Goal: Find specific page/section

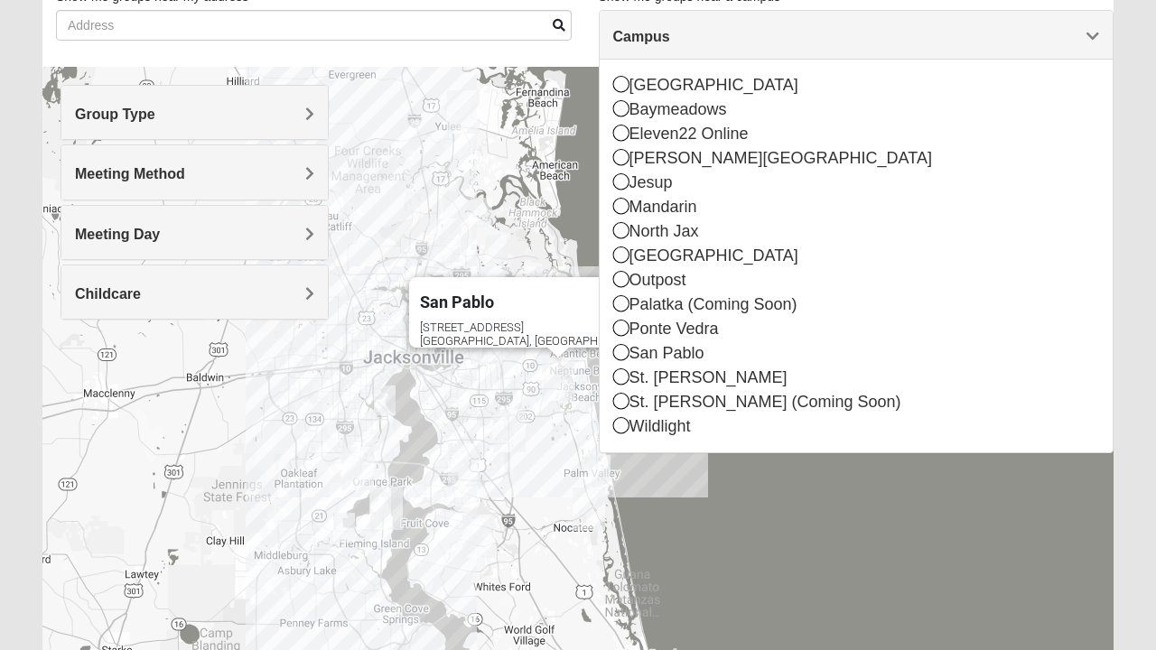
scroll to position [139, 0]
click at [699, 304] on div "Palatka (Coming Soon)" at bounding box center [856, 305] width 487 height 24
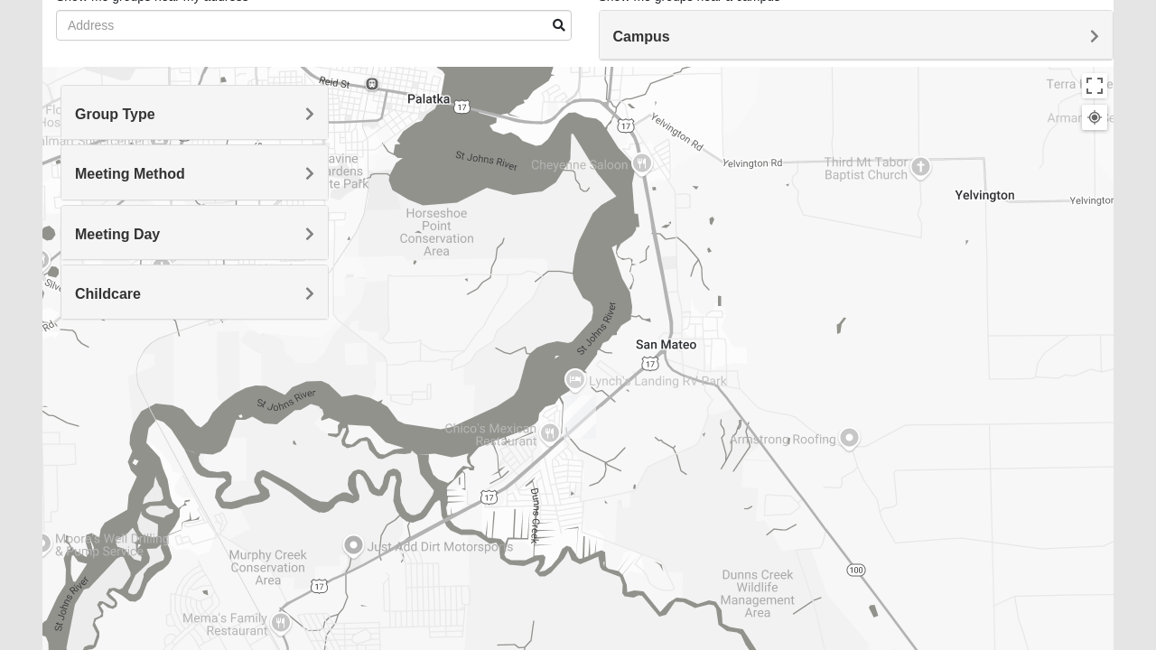
click at [1089, 122] on div at bounding box center [1095, 117] width 16 height 16
click at [670, 36] on span "Campus" at bounding box center [641, 36] width 57 height 15
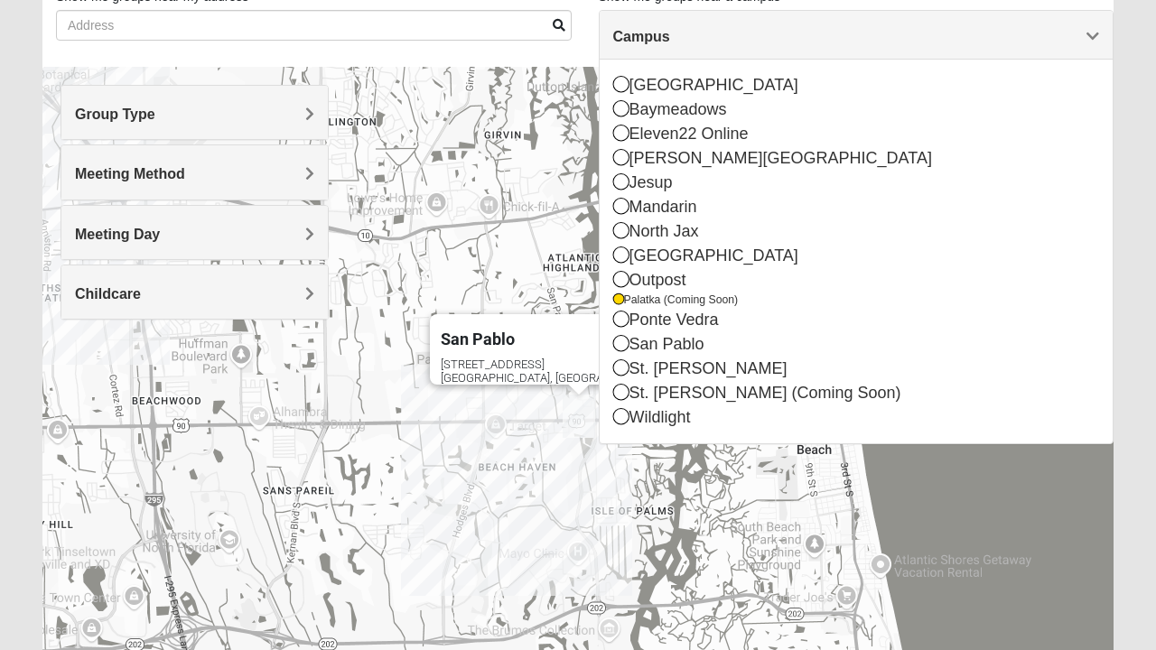
click at [1102, 35] on div "Campus" at bounding box center [857, 35] width 514 height 49
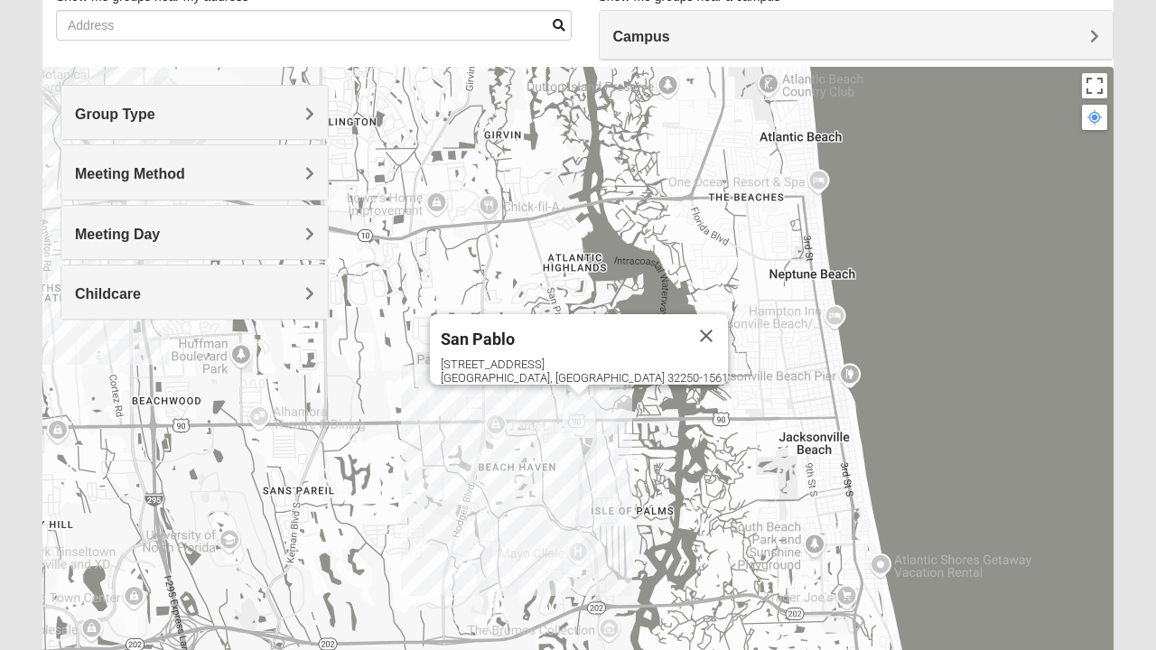
click at [1101, 38] on div "Campus" at bounding box center [857, 35] width 514 height 49
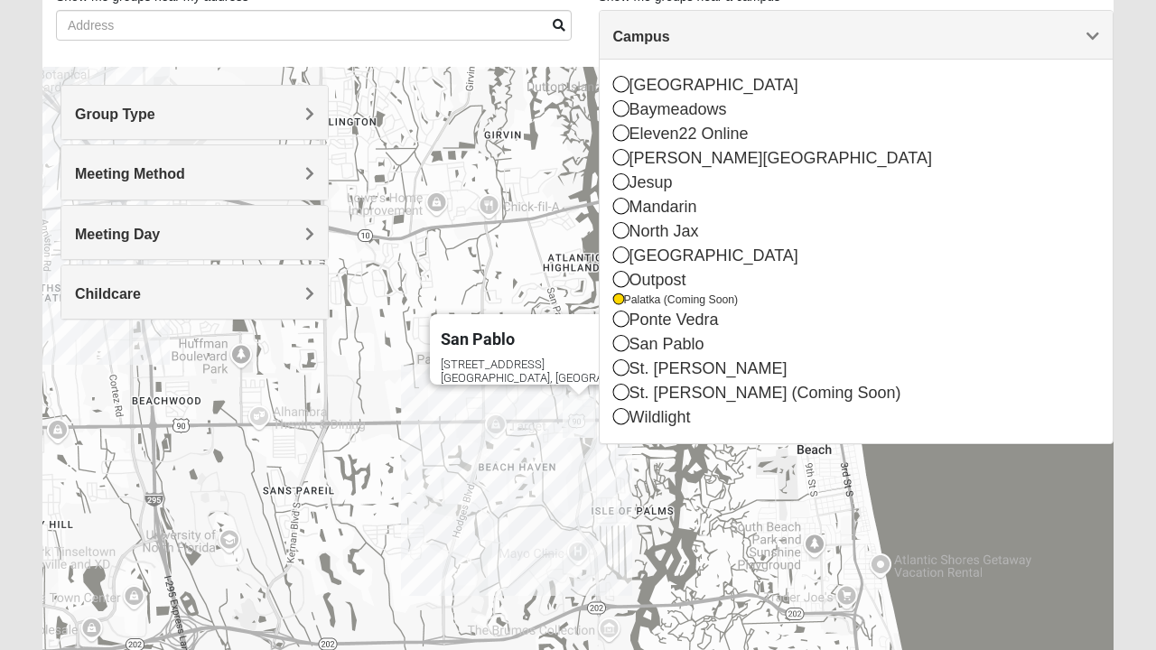
click at [621, 302] on icon at bounding box center [618, 299] width 11 height 11
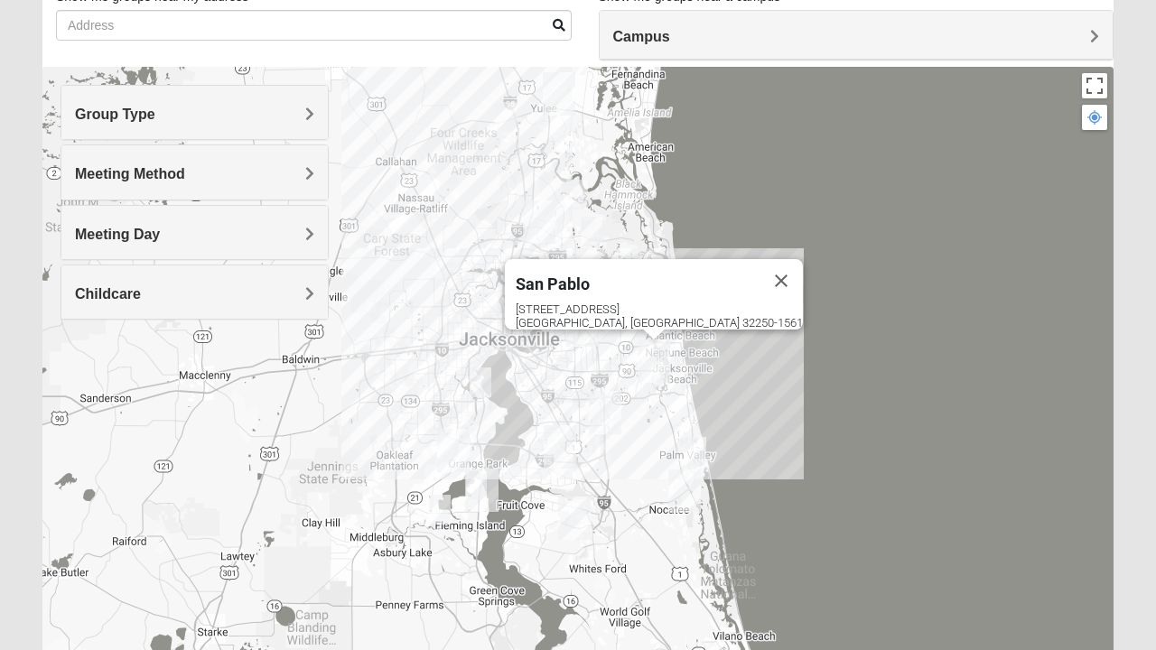
click at [670, 33] on span "Campus" at bounding box center [641, 36] width 57 height 15
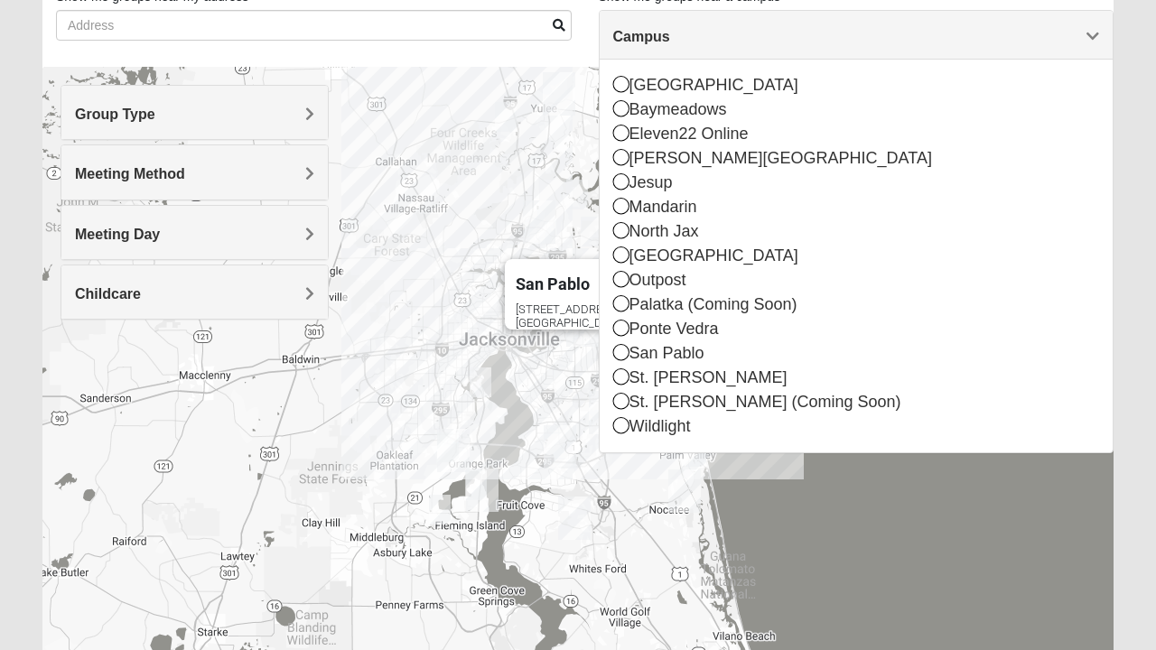
click at [670, 40] on span "Campus" at bounding box center [641, 36] width 57 height 15
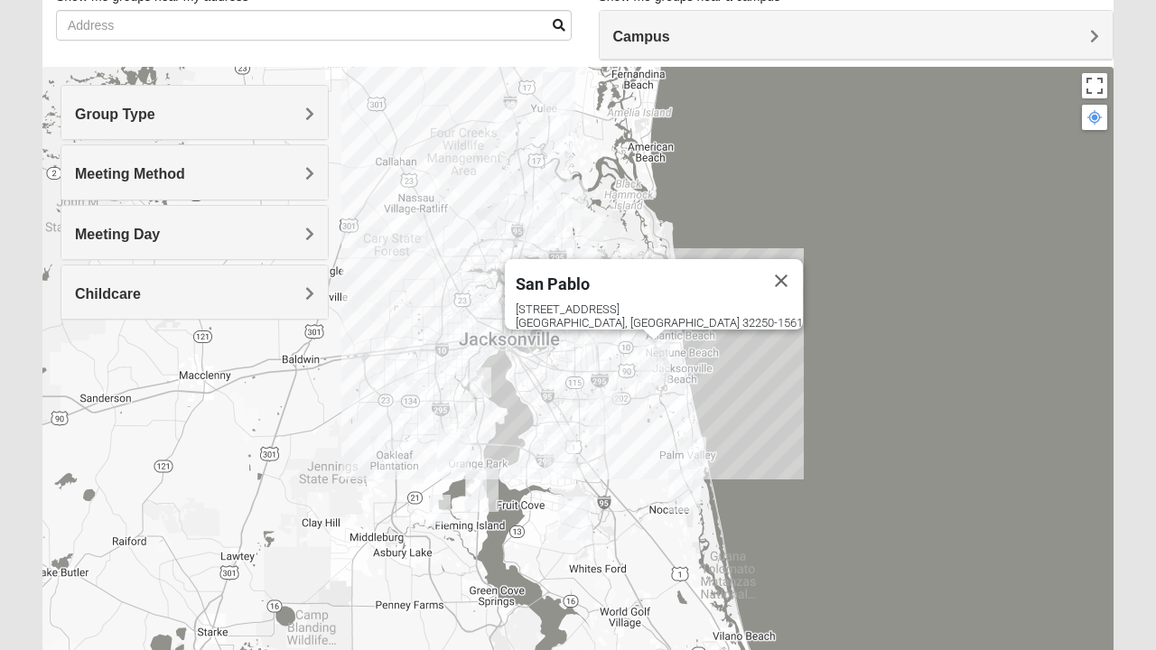
click at [293, 247] on div "Meeting Day" at bounding box center [194, 232] width 266 height 53
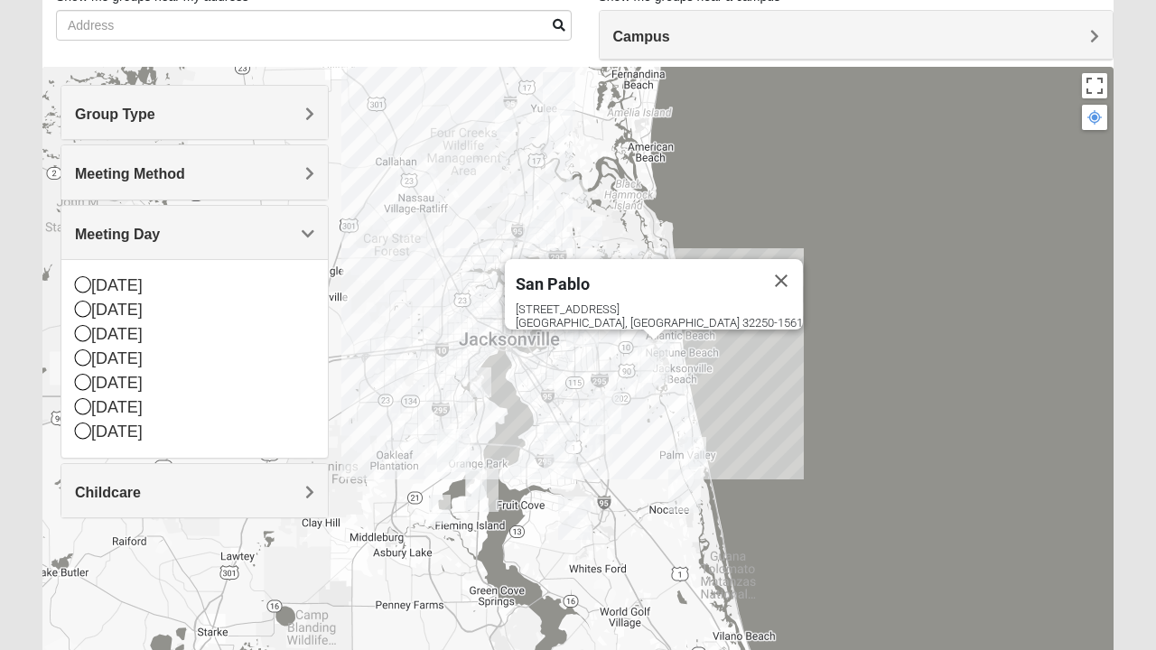
click at [262, 182] on div "Meeting Method" at bounding box center [194, 171] width 266 height 53
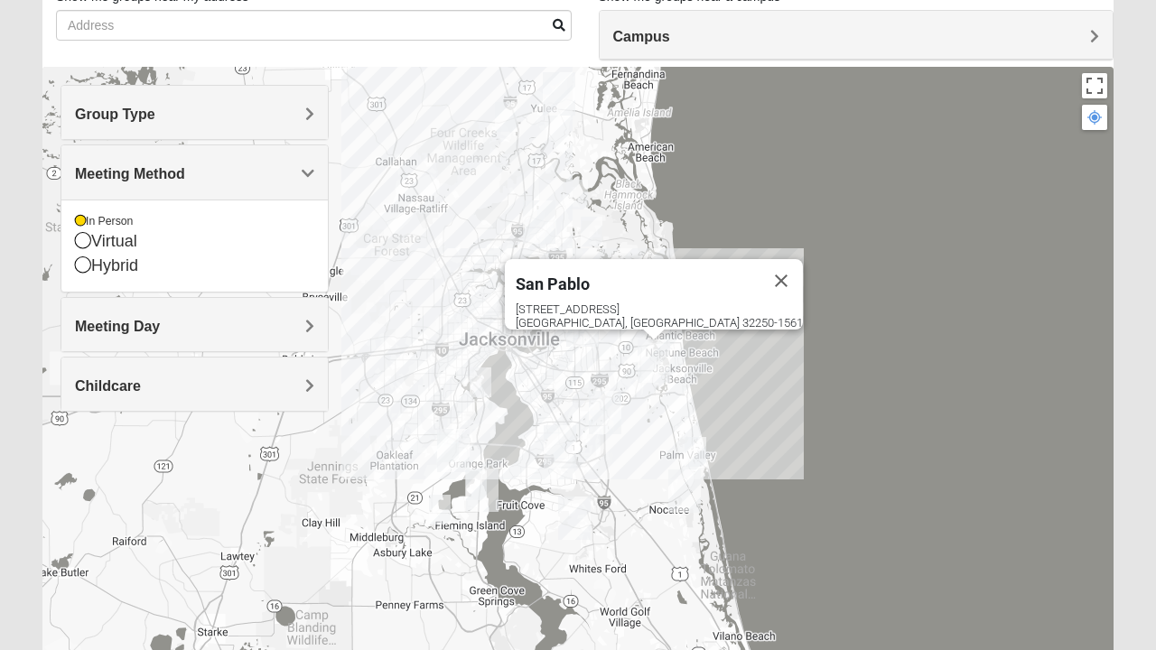
click at [273, 107] on h4 "Group Type" at bounding box center [194, 114] width 239 height 17
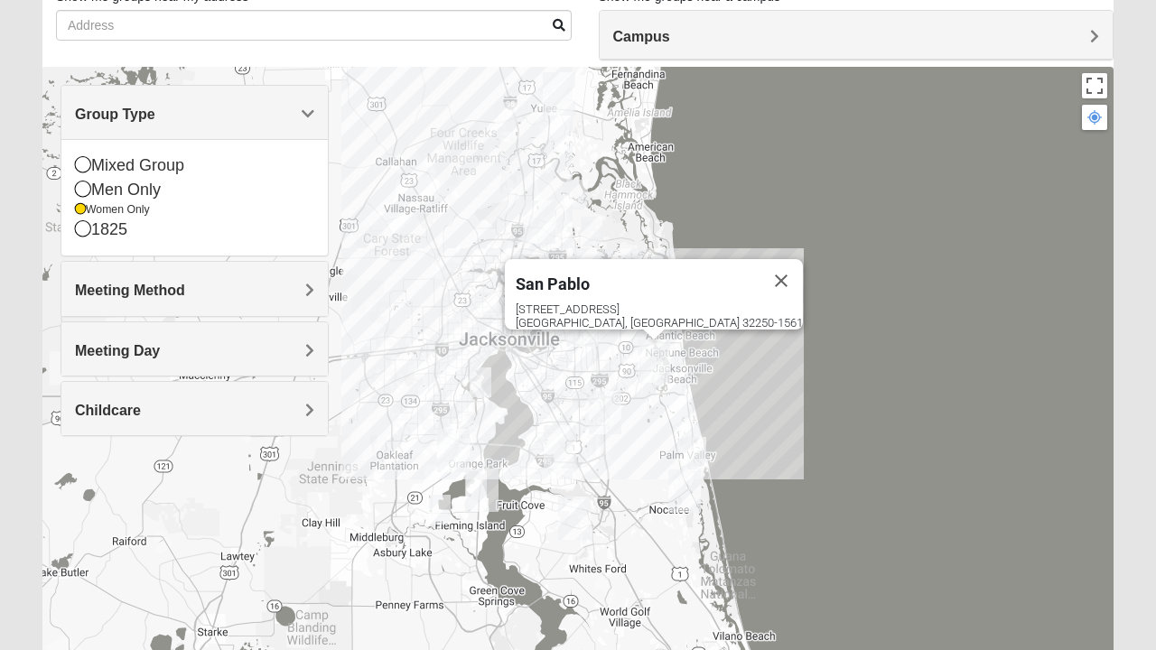
click at [241, 408] on h4 "Childcare" at bounding box center [194, 410] width 239 height 17
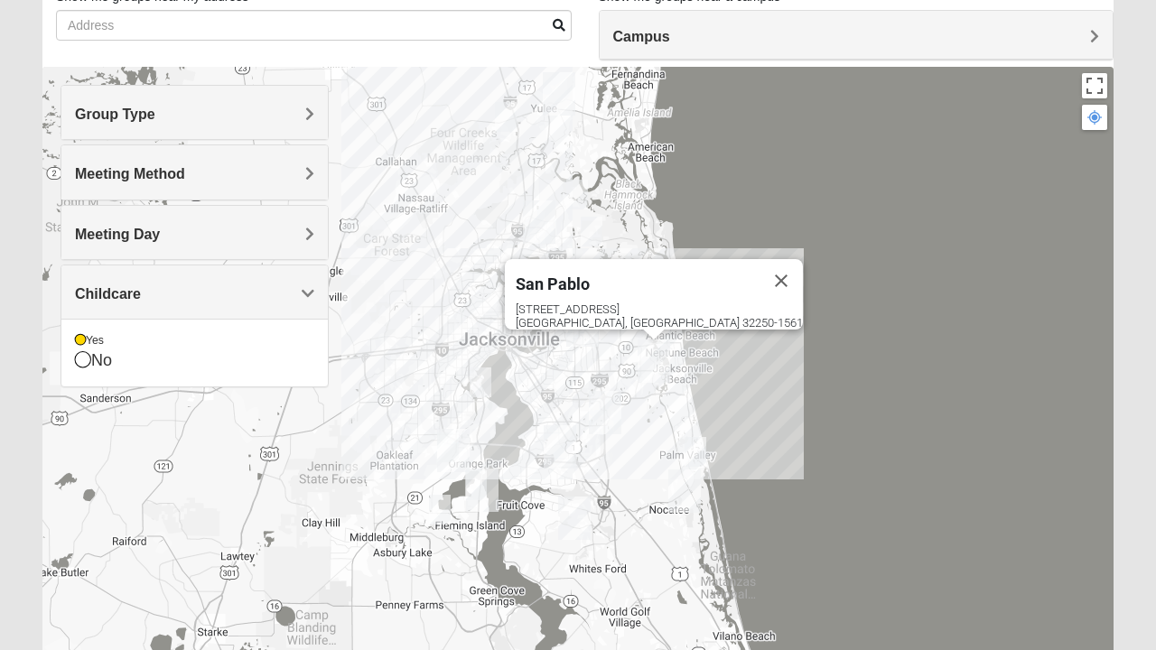
click at [278, 352] on div "No" at bounding box center [194, 361] width 239 height 24
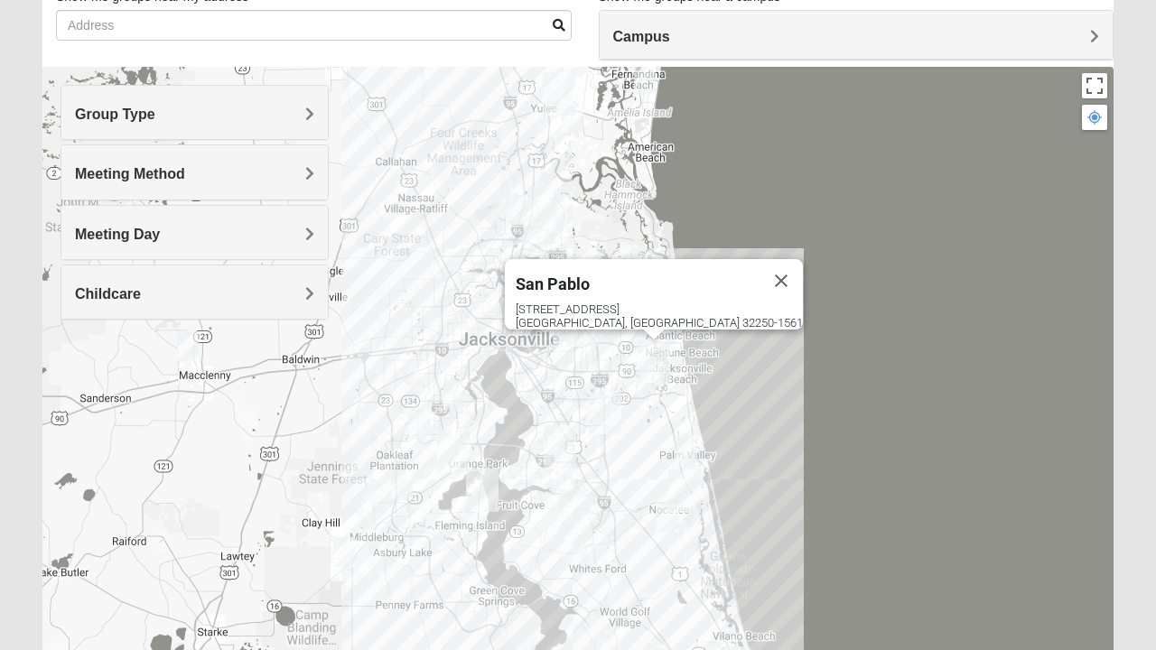
click at [760, 264] on button "Close" at bounding box center [781, 280] width 43 height 43
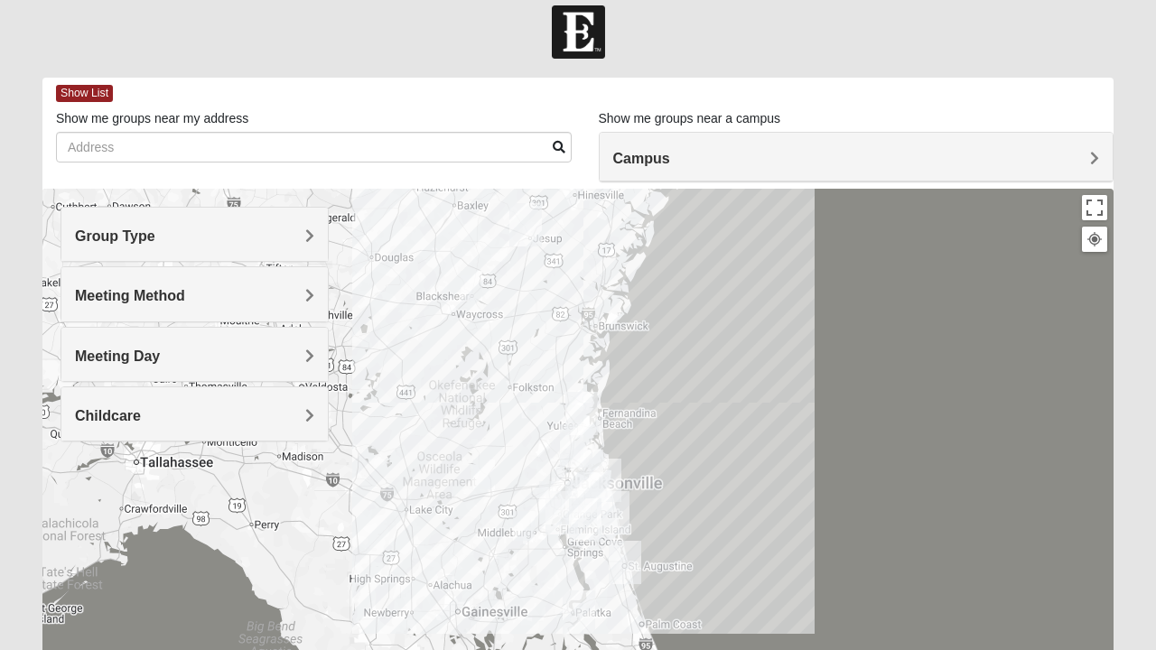
scroll to position [0, 0]
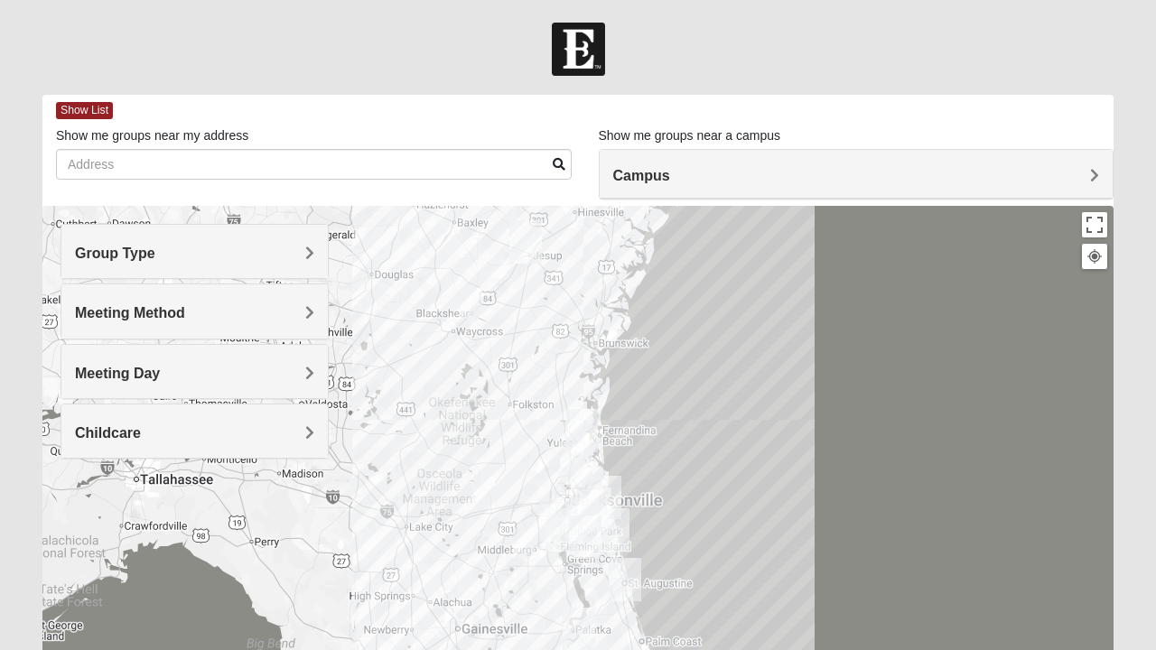
click at [294, 9] on body "Log In Find A Group Error Show List Loading Groups" at bounding box center [578, 497] width 1156 height 994
click at [182, 5] on body "Log In Find A Group Error Show List Loading Groups" at bounding box center [578, 497] width 1156 height 994
click at [135, 6] on body "Log In Find A Group Error Show List Loading Groups" at bounding box center [578, 497] width 1156 height 994
click at [113, 33] on div at bounding box center [578, 49] width 1156 height 53
click at [114, 62] on div at bounding box center [578, 49] width 1156 height 53
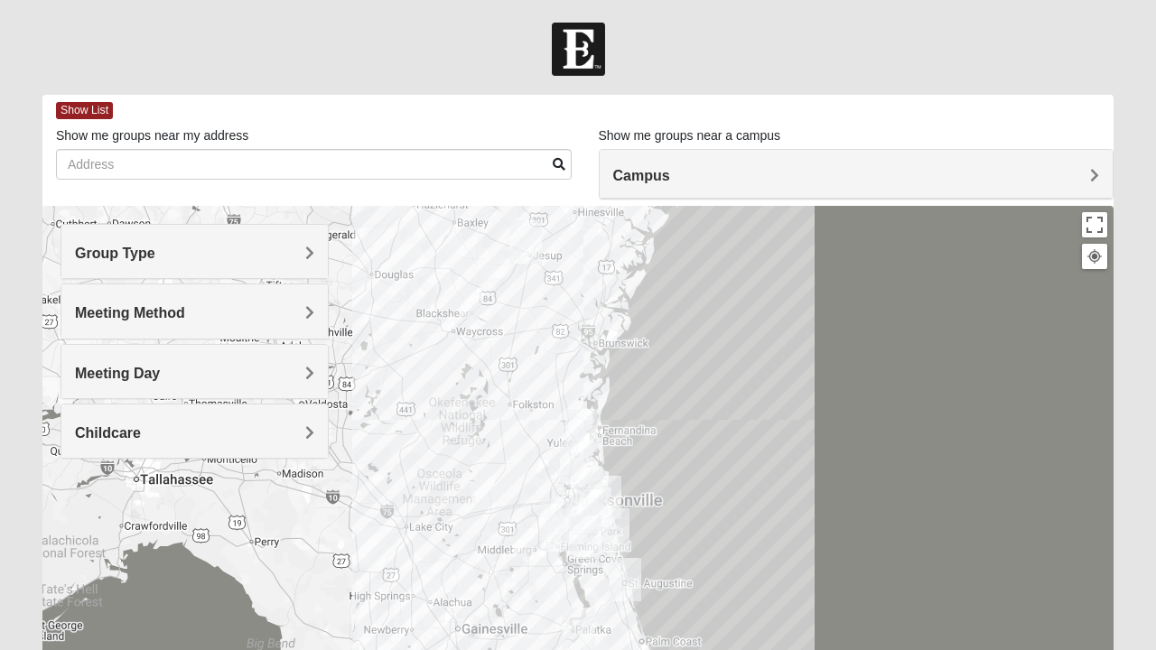
click at [213, 8] on body "Log In Find A Group Error Show List Loading Groups" at bounding box center [578, 497] width 1156 height 994
